Goal: Navigation & Orientation: Find specific page/section

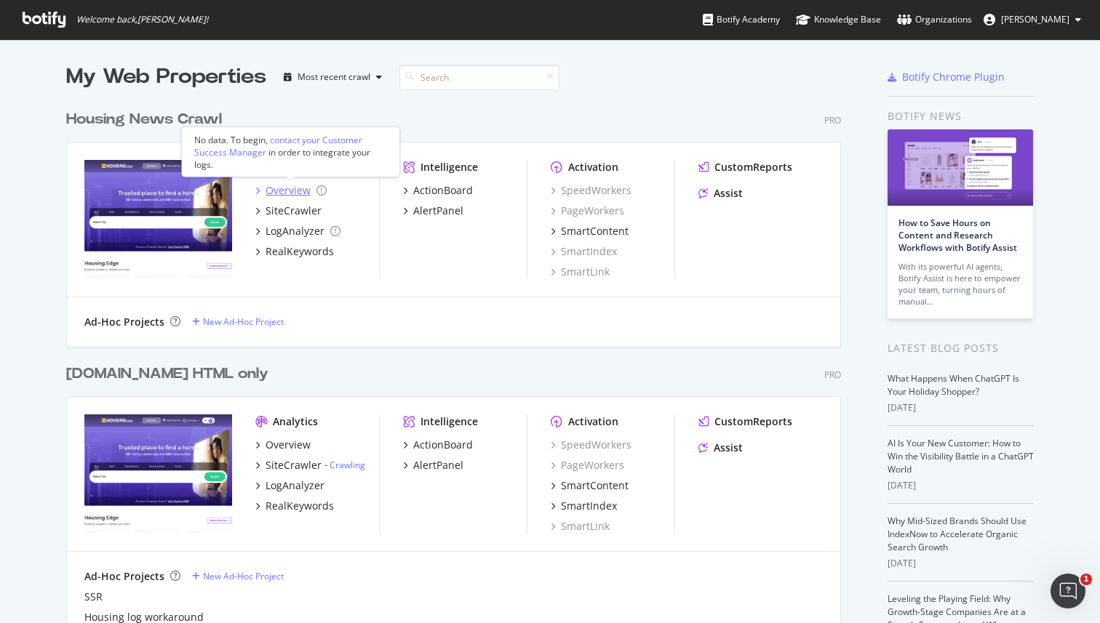
click at [289, 195] on div "Overview" at bounding box center [287, 190] width 45 height 15
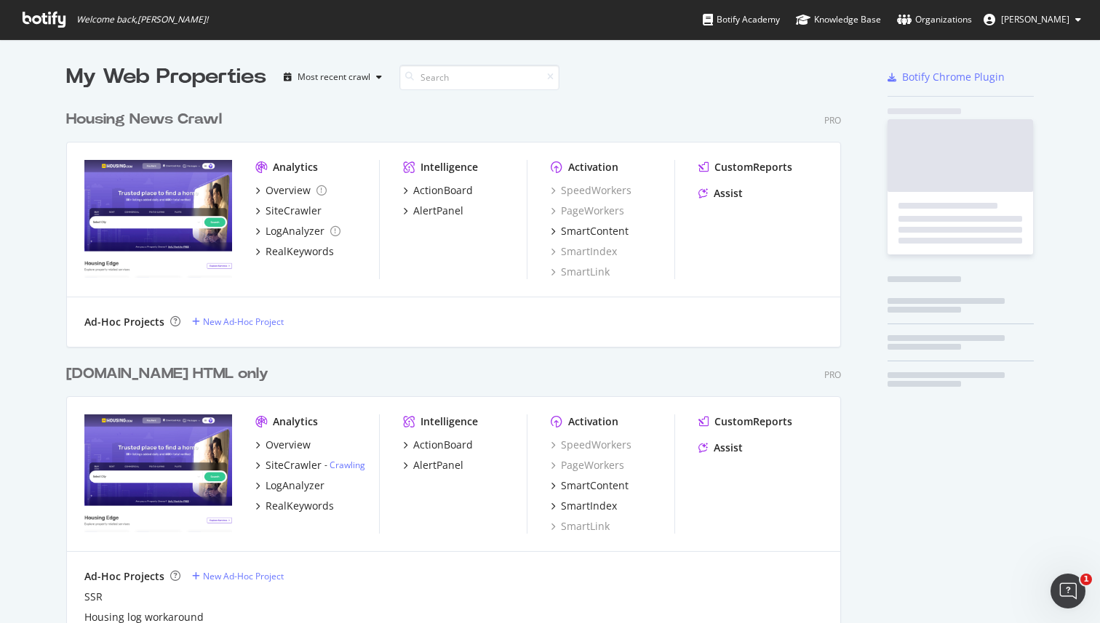
scroll to position [623, 1100]
